Goal: Information Seeking & Learning: Check status

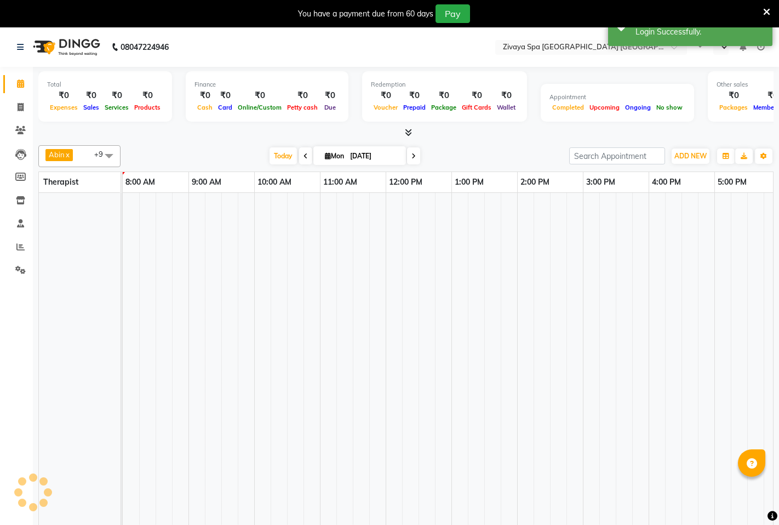
select select "en"
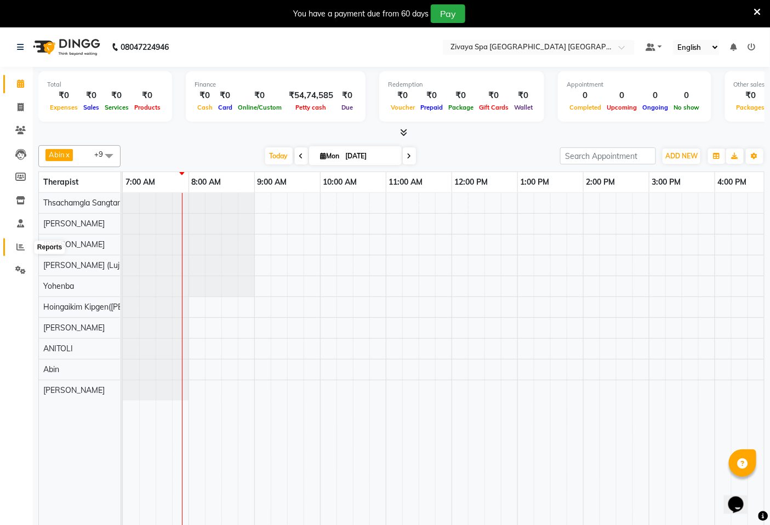
click at [18, 245] on icon at bounding box center [20, 247] width 8 height 8
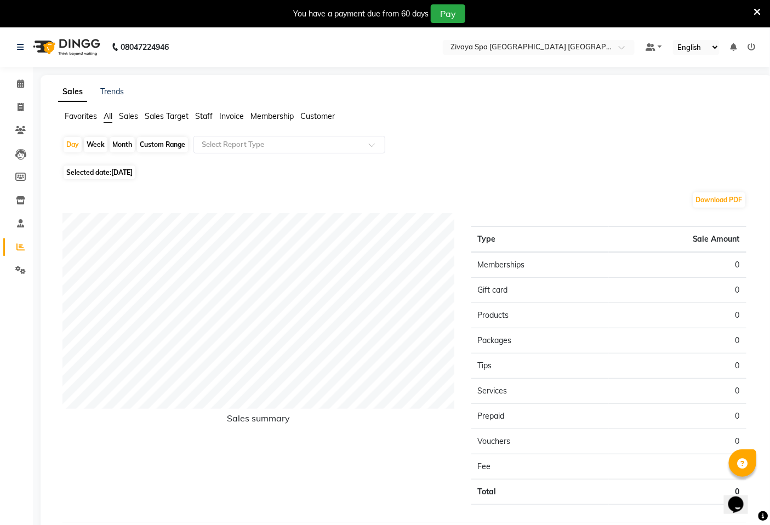
click at [177, 117] on span "Sales Target" at bounding box center [167, 116] width 44 height 10
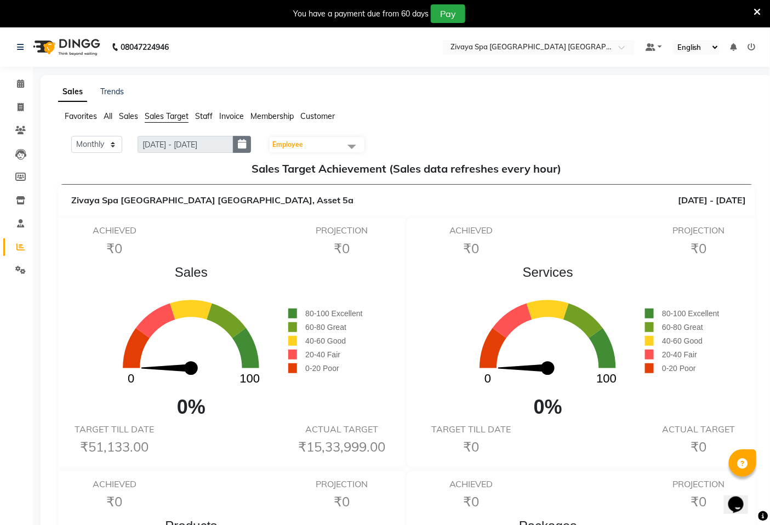
click at [246, 145] on icon "button" at bounding box center [242, 144] width 8 height 1
select select "9"
select select "2025"
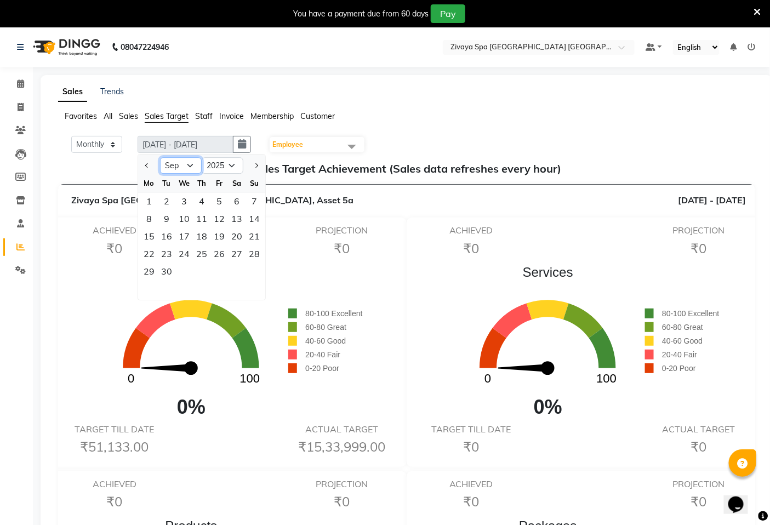
click at [187, 162] on select "Jan Feb Mar Apr May Jun [DATE] Aug Sep Oct Nov Dec" at bounding box center [181, 165] width 42 height 16
select select "8"
click at [161, 157] on select "Jan Feb Mar Apr May Jun [DATE] Aug Sep Oct Nov Dec" at bounding box center [181, 165] width 42 height 16
click at [244, 141] on button "button" at bounding box center [242, 144] width 18 height 17
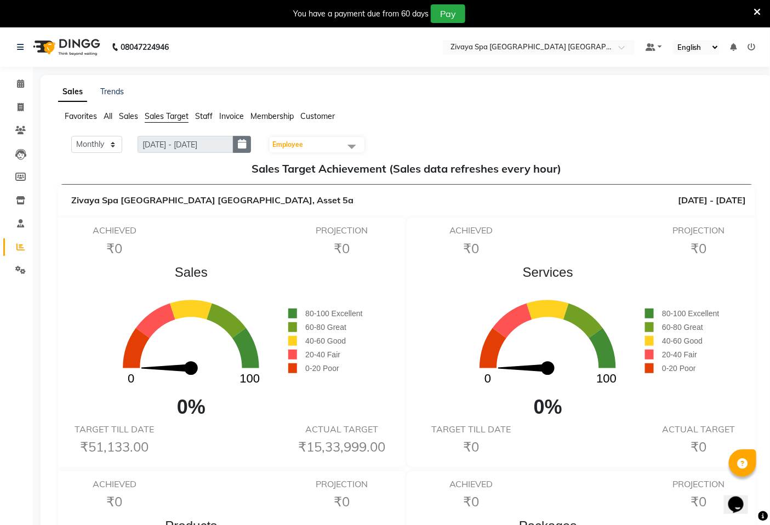
click at [251, 146] on button "button" at bounding box center [242, 144] width 18 height 17
select select "9"
select select "2025"
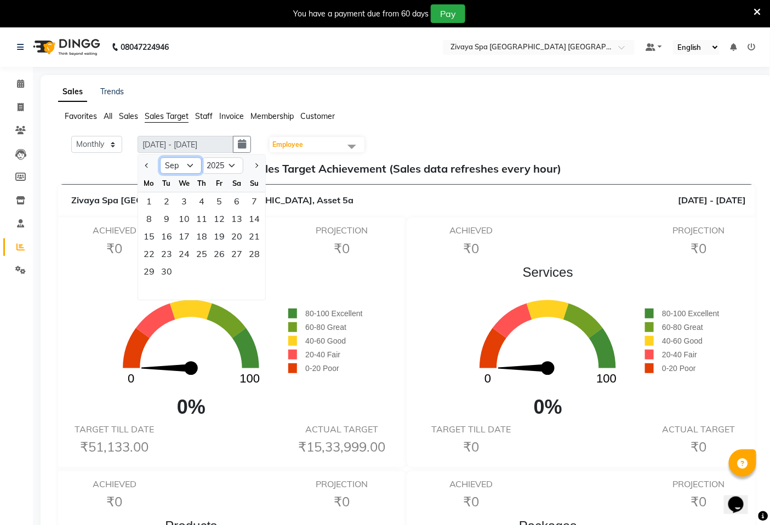
click at [188, 163] on select "Jan Feb Mar Apr May Jun [DATE] Aug Sep Oct Nov Dec" at bounding box center [181, 165] width 42 height 16
select select "8"
click at [161, 157] on select "Jan Feb Mar Apr May Jun [DATE] Aug Sep Oct Nov Dec" at bounding box center [181, 165] width 42 height 16
click at [215, 200] on div "1" at bounding box center [219, 201] width 18 height 18
type input "[DATE] - [DATE]"
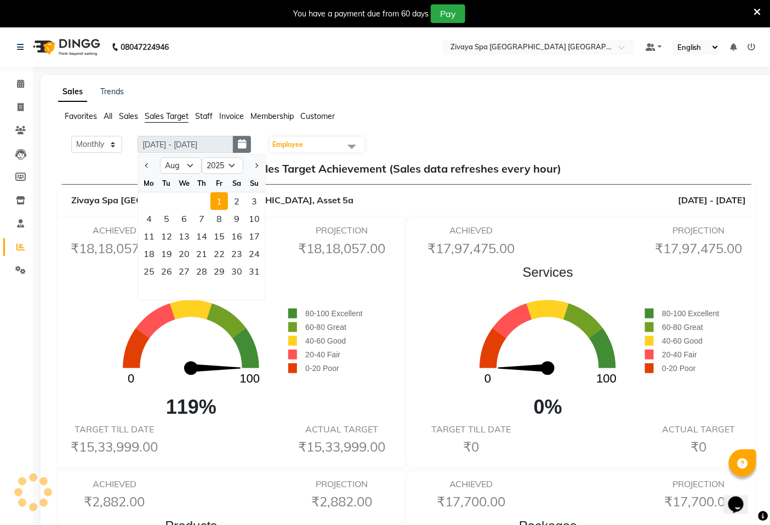
click at [246, 144] on icon "button" at bounding box center [242, 144] width 8 height 1
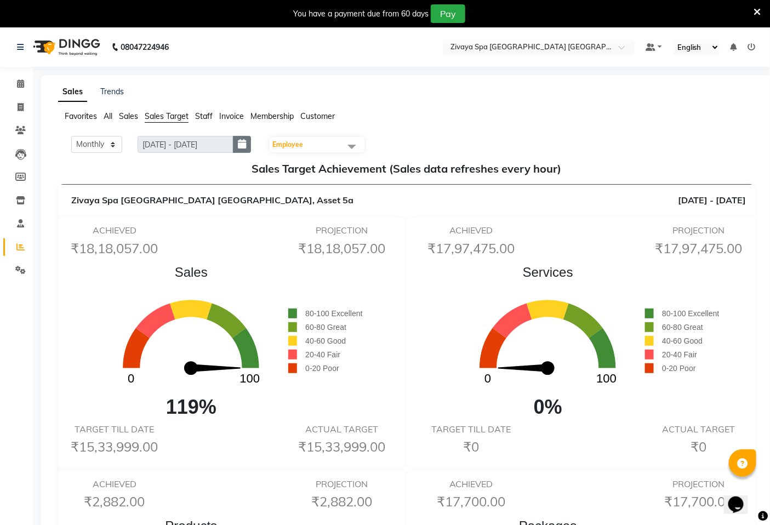
click at [246, 145] on icon "button" at bounding box center [242, 144] width 8 height 1
select select "8"
select select "2025"
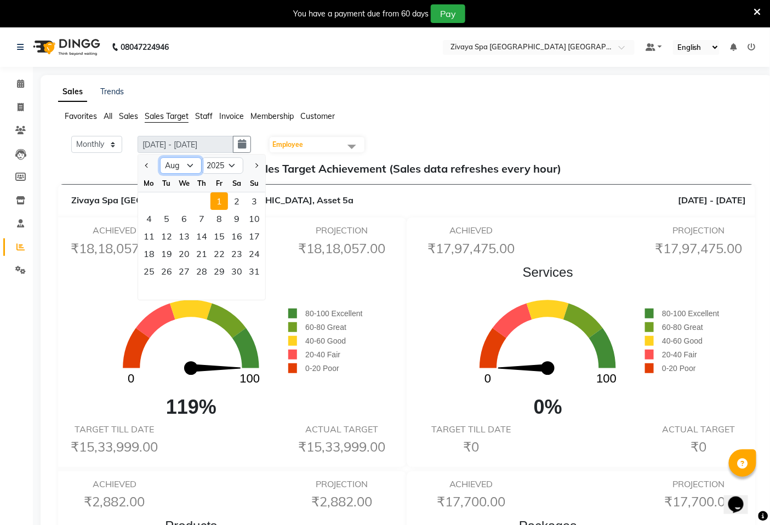
click at [185, 168] on select "Jan Feb Mar Apr May Jun [DATE] Aug Sep Oct Nov Dec" at bounding box center [181, 165] width 42 height 16
select select "7"
click at [161, 157] on select "Jan Feb Mar Apr May Jun [DATE] Aug Sep Oct Nov Dec" at bounding box center [181, 165] width 42 height 16
click at [167, 201] on div "1" at bounding box center [167, 201] width 18 height 18
type input "[DATE] - [DATE]"
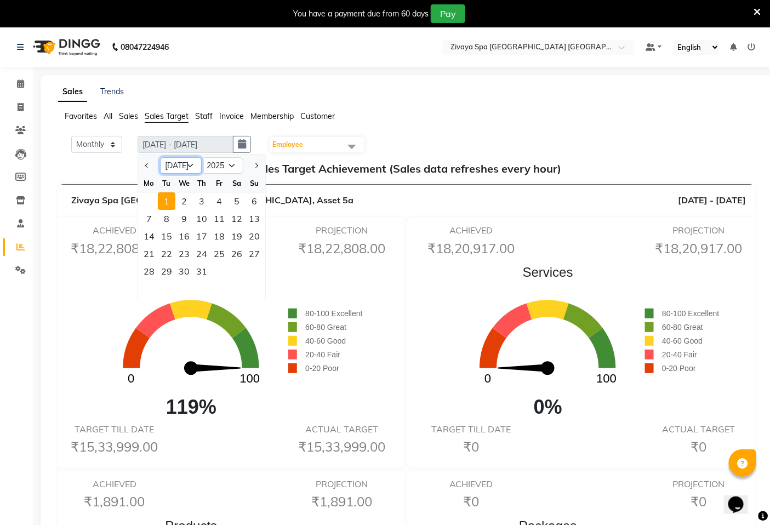
click at [193, 166] on select "Jan Feb Mar Apr May Jun [DATE] Aug Sep Oct Nov Dec" at bounding box center [181, 165] width 42 height 16
select select "8"
click at [161, 157] on select "Jan Feb Mar Apr May Jun [DATE] Aug Sep Oct Nov Dec" at bounding box center [181, 165] width 42 height 16
click at [218, 204] on div "1" at bounding box center [219, 201] width 18 height 18
type input "[DATE] - [DATE]"
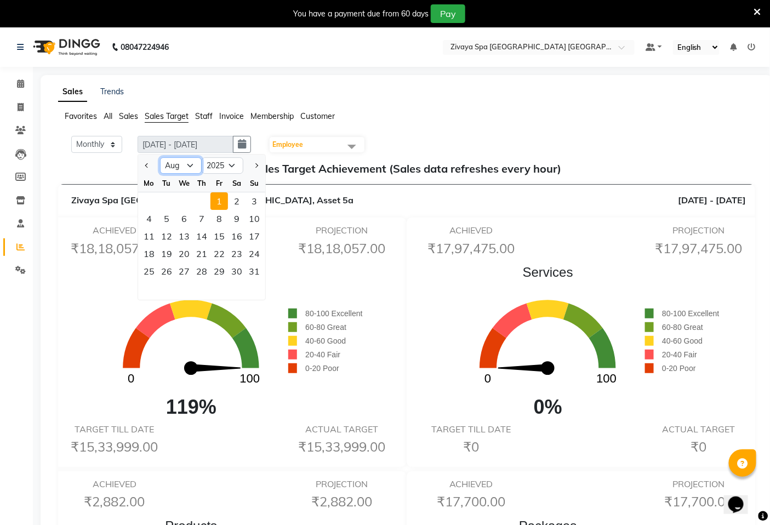
click at [190, 167] on select "Jan Feb Mar Apr May Jun [DATE] Aug Sep Oct Nov Dec" at bounding box center [181, 165] width 42 height 16
select select "7"
click at [161, 157] on select "Jan Feb Mar Apr May Jun [DATE] Aug Sep Oct Nov Dec" at bounding box center [181, 165] width 42 height 16
click at [201, 273] on div "31" at bounding box center [202, 271] width 18 height 18
type input "[DATE] - [DATE]"
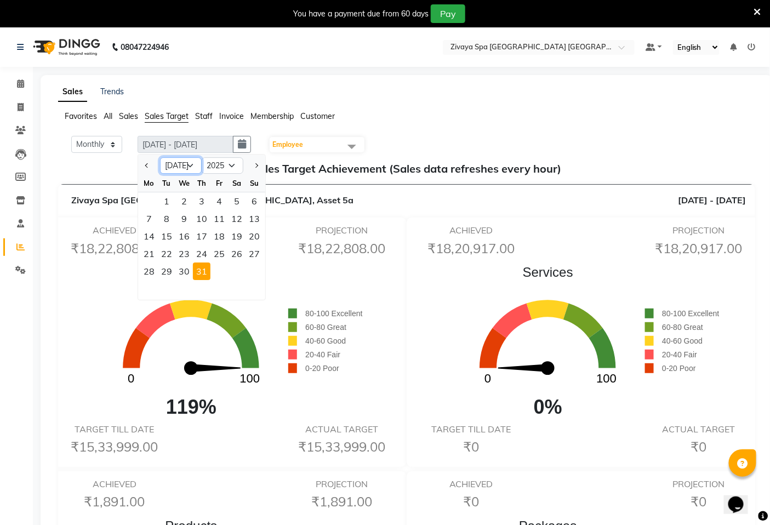
click at [188, 168] on select "Jan Feb Mar Apr May Jun [DATE] Aug Sep Oct Nov Dec" at bounding box center [181, 165] width 42 height 16
select select "8"
click at [161, 157] on select "Jan Feb Mar Apr May Jun [DATE] Aug Sep Oct Nov Dec" at bounding box center [181, 165] width 42 height 16
click at [252, 271] on div "31" at bounding box center [254, 271] width 18 height 18
type input "[DATE] - [DATE]"
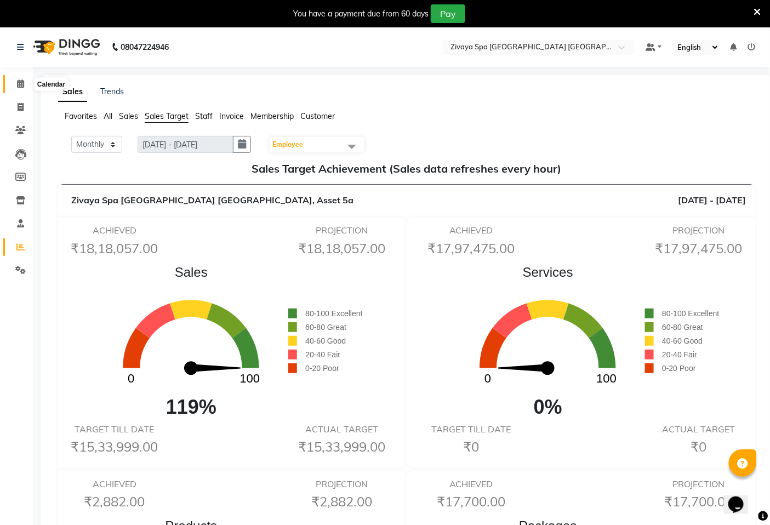
click at [19, 79] on icon at bounding box center [20, 83] width 7 height 8
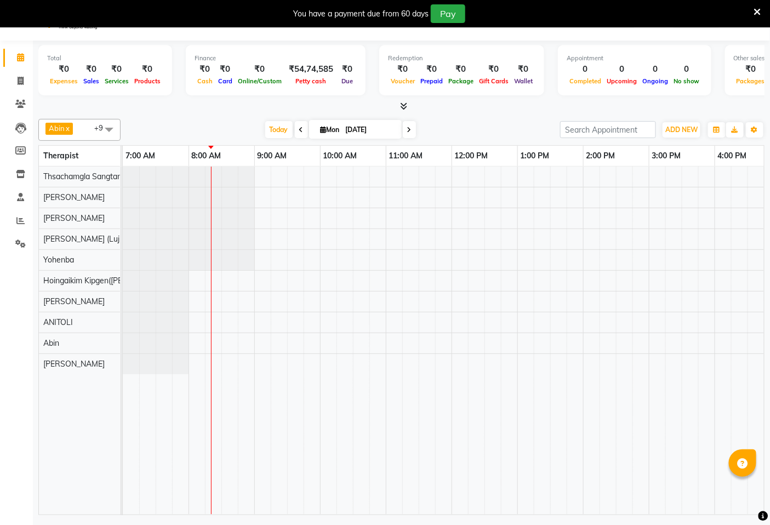
scroll to position [27, 0]
click at [759, 14] on icon at bounding box center [757, 12] width 7 height 10
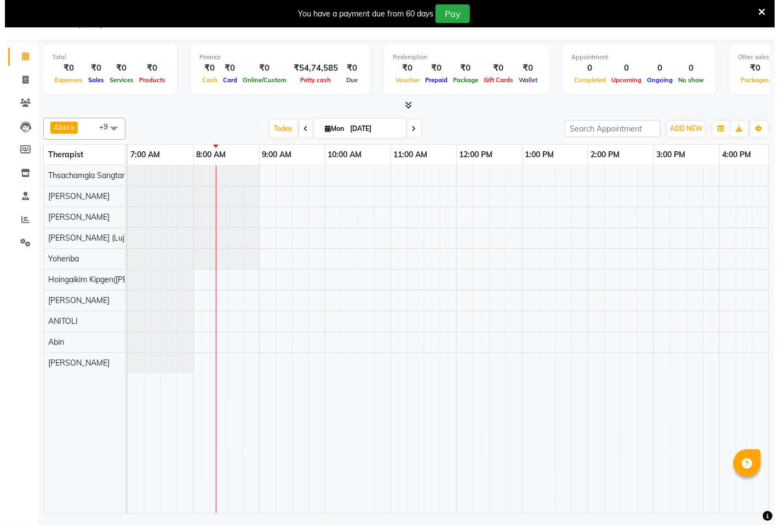
scroll to position [0, 0]
